Goal: Ask a question

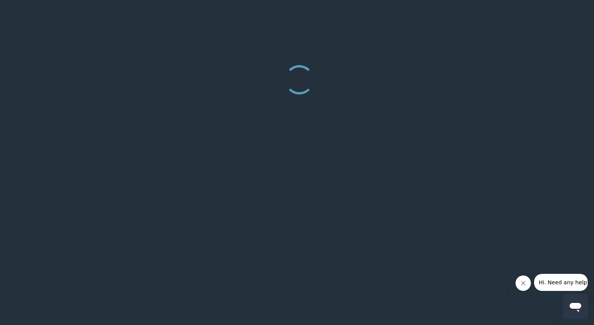
click at [570, 283] on span "Hi. Need any help?" at bounding box center [564, 282] width 51 height 6
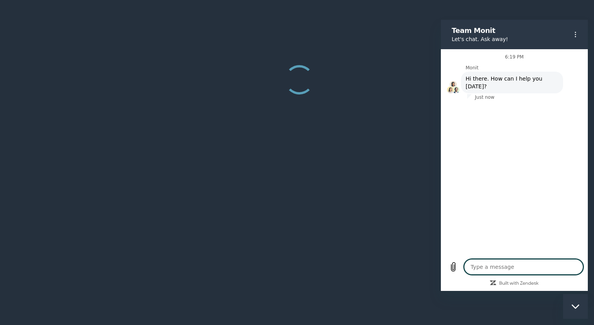
type textarea "x"
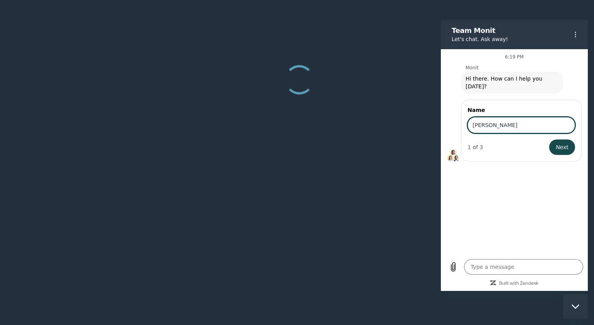
type input "[PERSON_NAME]"
click at [549, 139] on button "Next" at bounding box center [562, 146] width 26 height 15
type textarea "x"
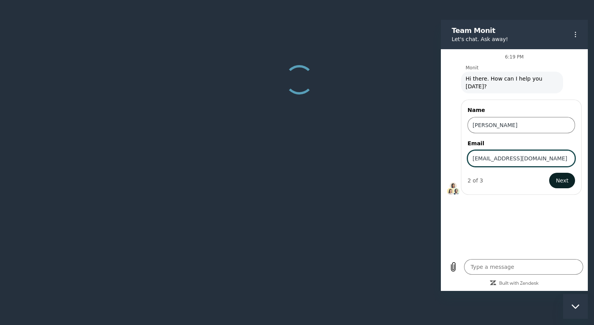
type input "[EMAIL_ADDRESS][DOMAIN_NAME]"
click at [567, 176] on span "Next" at bounding box center [562, 180] width 13 height 9
type textarea "x"
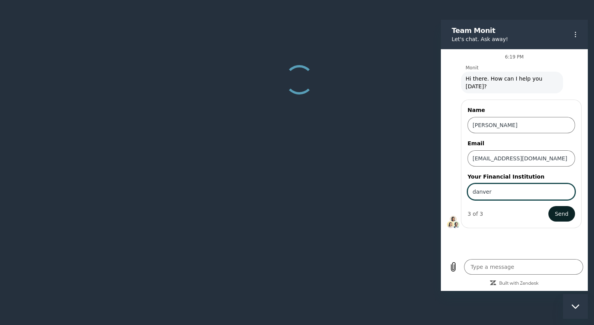
type input "danvers"
type input "Danvers cheer"
click at [568, 209] on span "Send" at bounding box center [562, 213] width 14 height 9
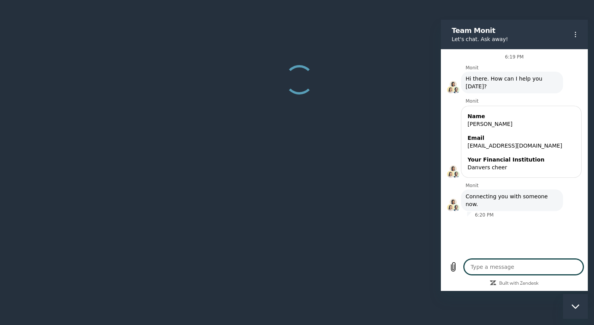
type textarea "x"
